Goal: Go to known website: Access a specific website the user already knows

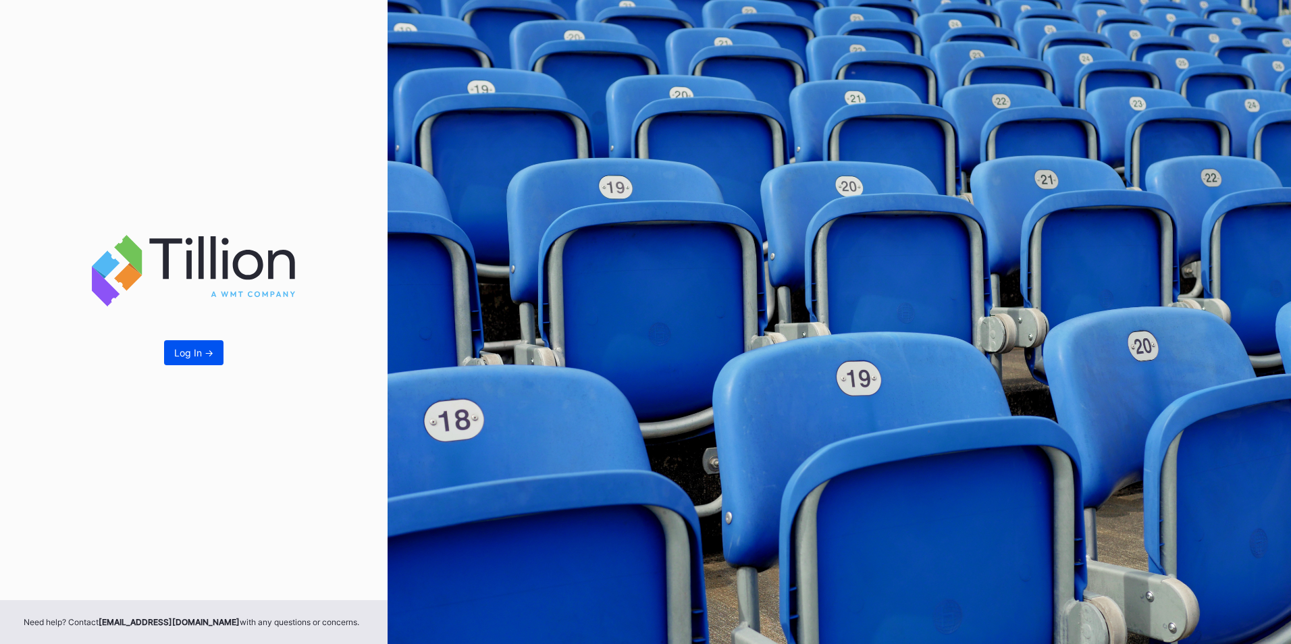
click at [181, 361] on button "Log In ->" at bounding box center [193, 352] width 59 height 25
click at [186, 352] on div "Log In ->" at bounding box center [193, 352] width 39 height 11
